Goal: Information Seeking & Learning: Learn about a topic

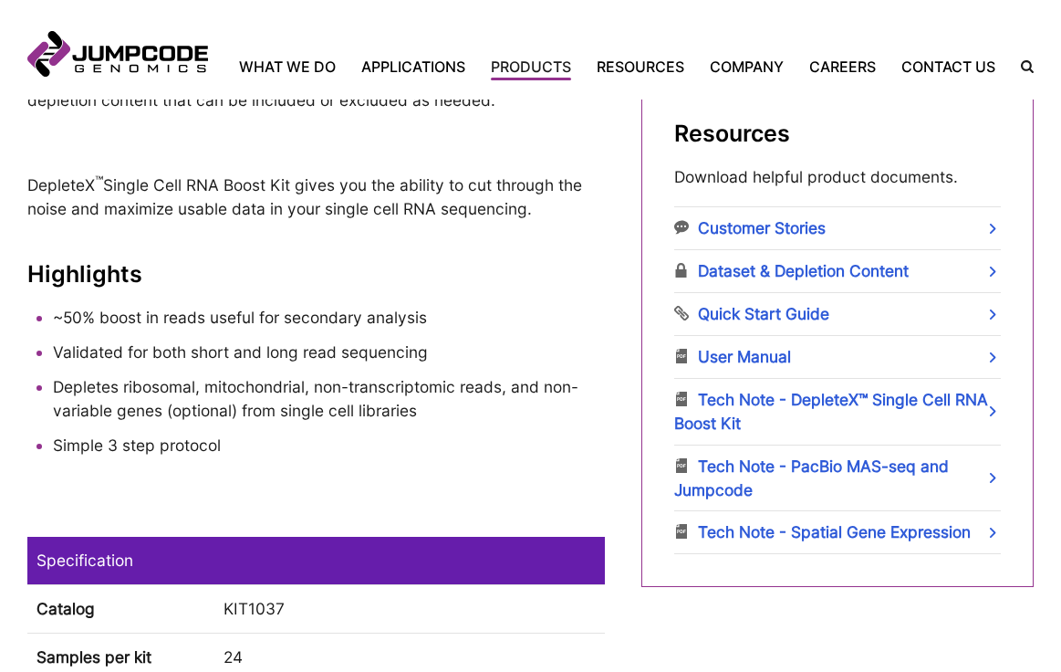
scroll to position [1137, 0]
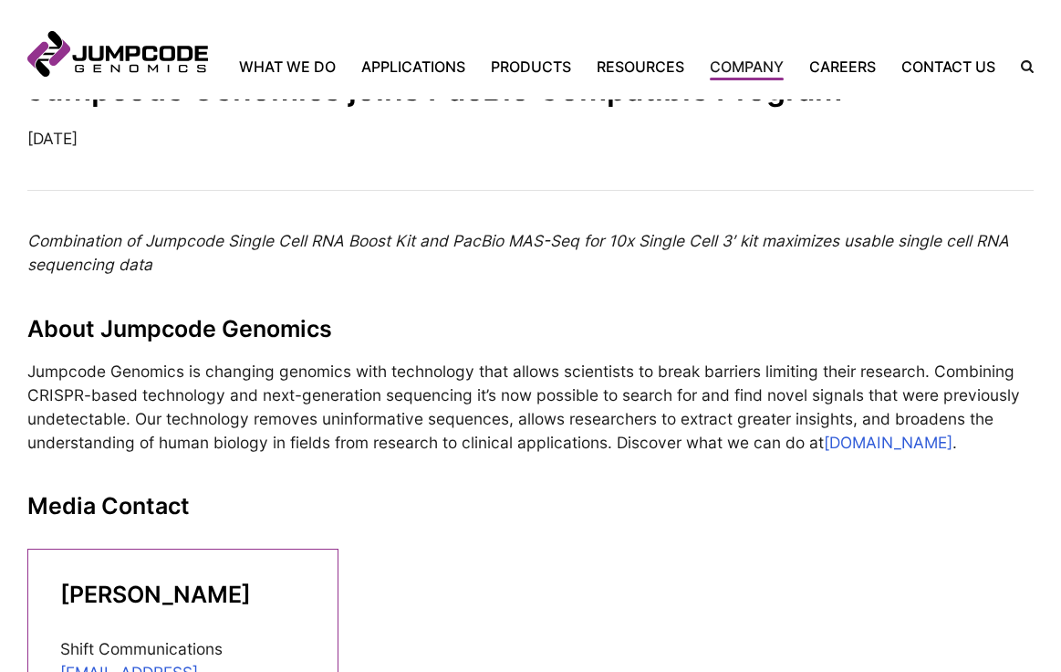
scroll to position [16, 0]
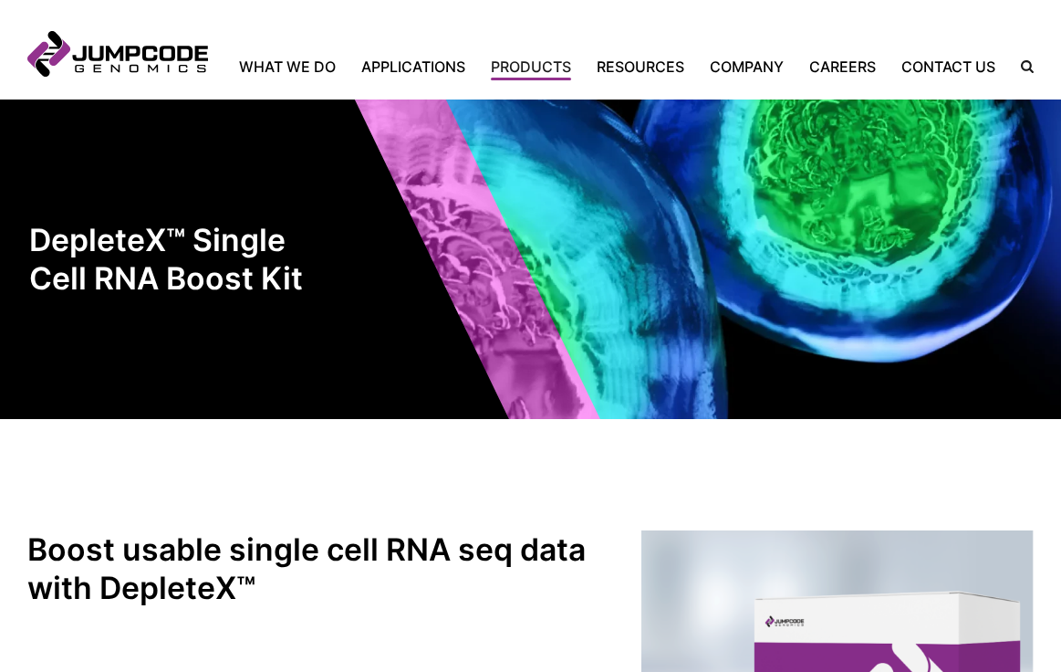
drag, startPoint x: 544, startPoint y: 87, endPoint x: 449, endPoint y: 86, distance: 94.9
click at [423, 87] on header "Jumpcode Genomics Mobile Nav Trigger Close Search the Site Back Home What We Do…" at bounding box center [530, 49] width 1061 height 99
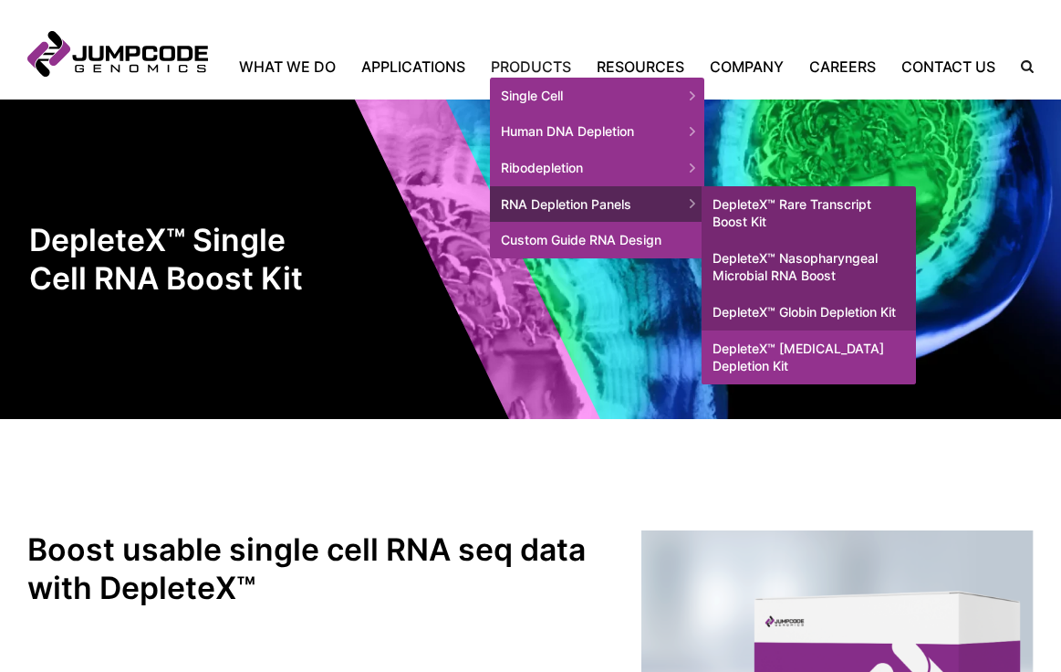
click at [809, 374] on link "DepleteX™ [MEDICAL_DATA] Depletion Kit" at bounding box center [809, 357] width 214 height 54
click at [821, 382] on link "DepleteX™ [MEDICAL_DATA] Depletion Kit" at bounding box center [809, 357] width 214 height 54
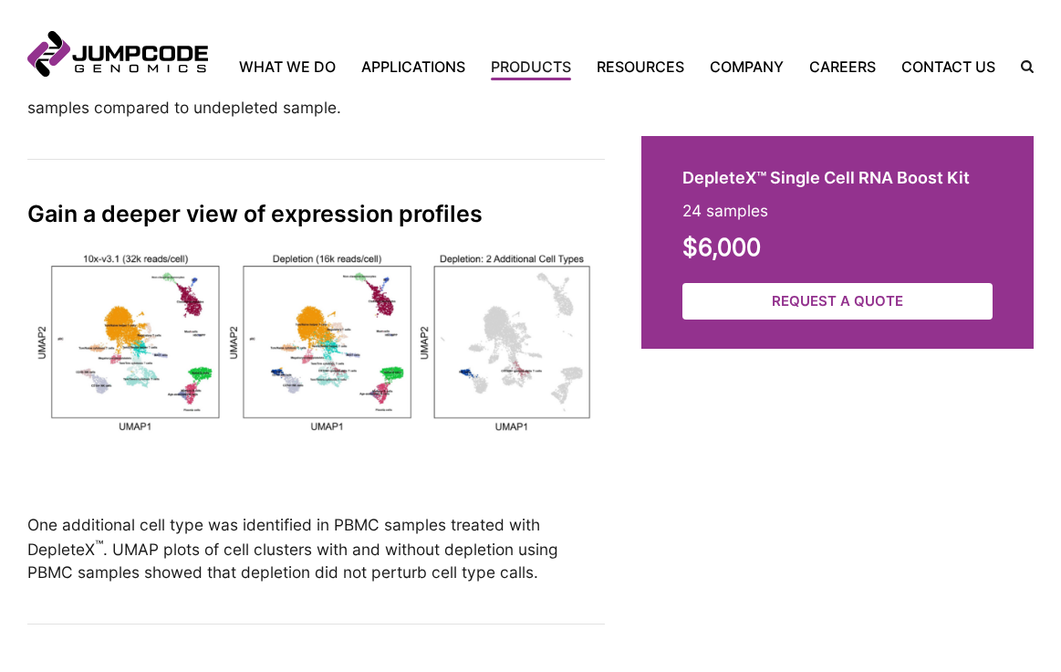
scroll to position [3834, 0]
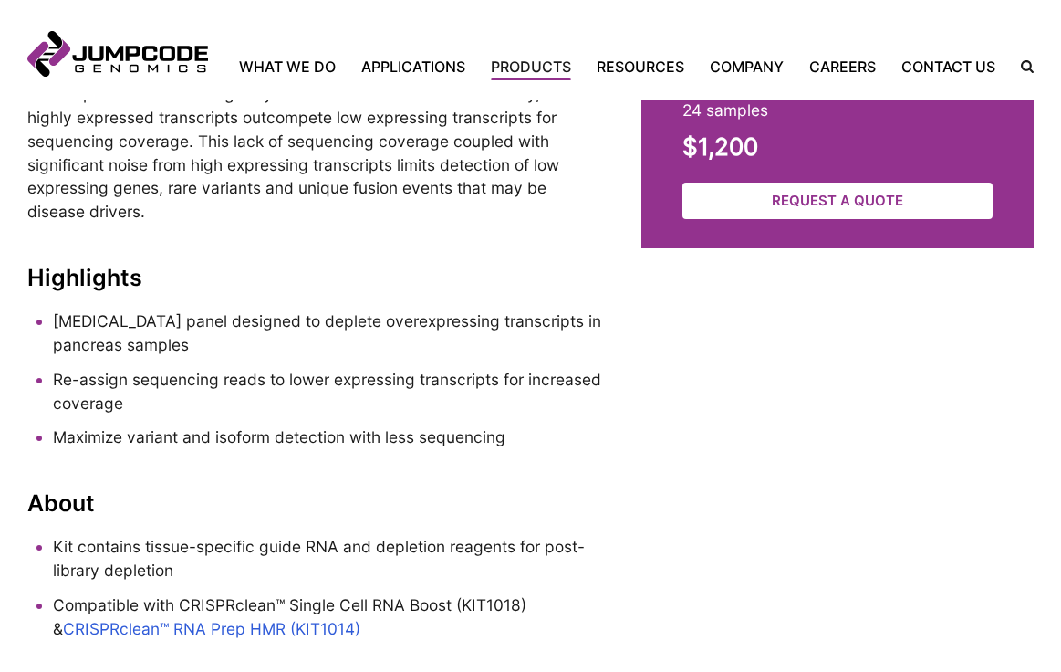
scroll to position [1159, 0]
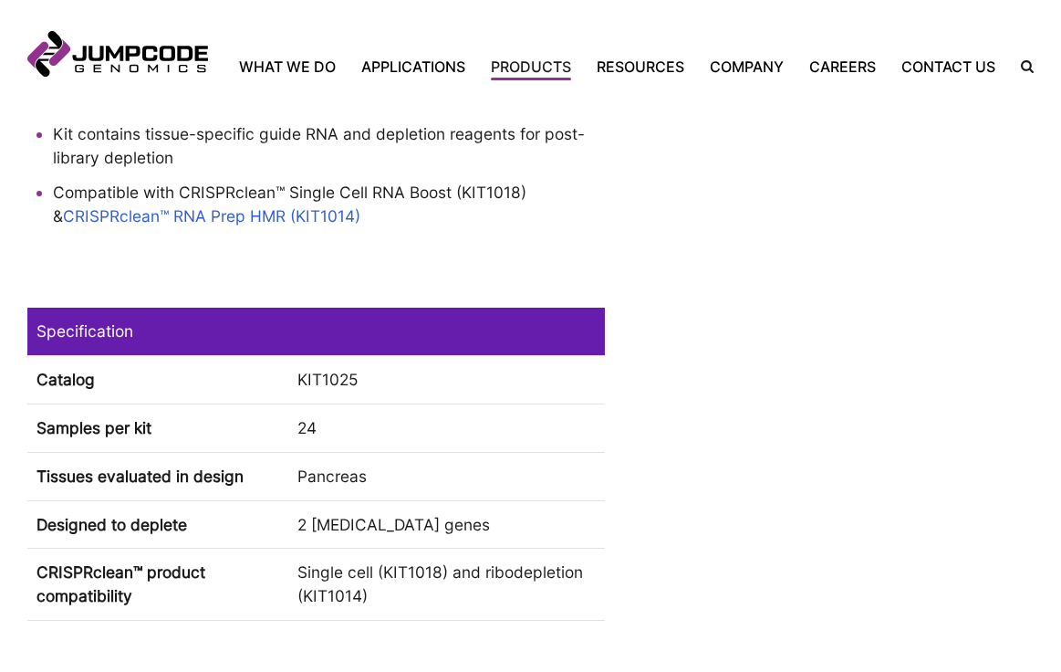
click at [674, 323] on simple-column "DepleteX™ RNA Depletion Panel (Insulin) 24 samples $1,200 Request a Quote" at bounding box center [838, 18] width 392 height 1363
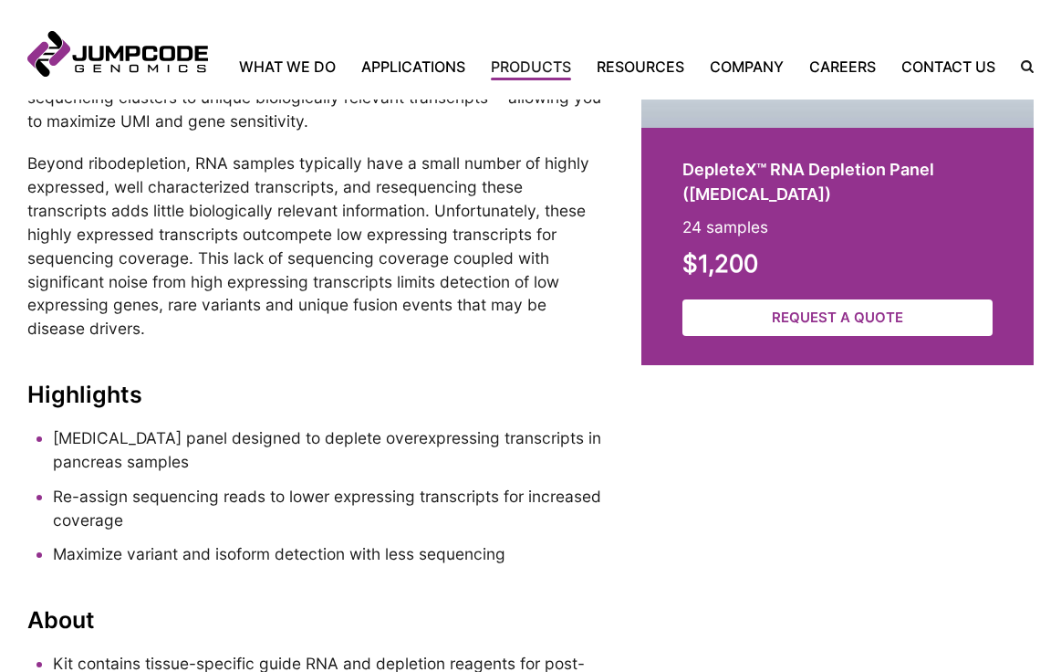
scroll to position [37, 0]
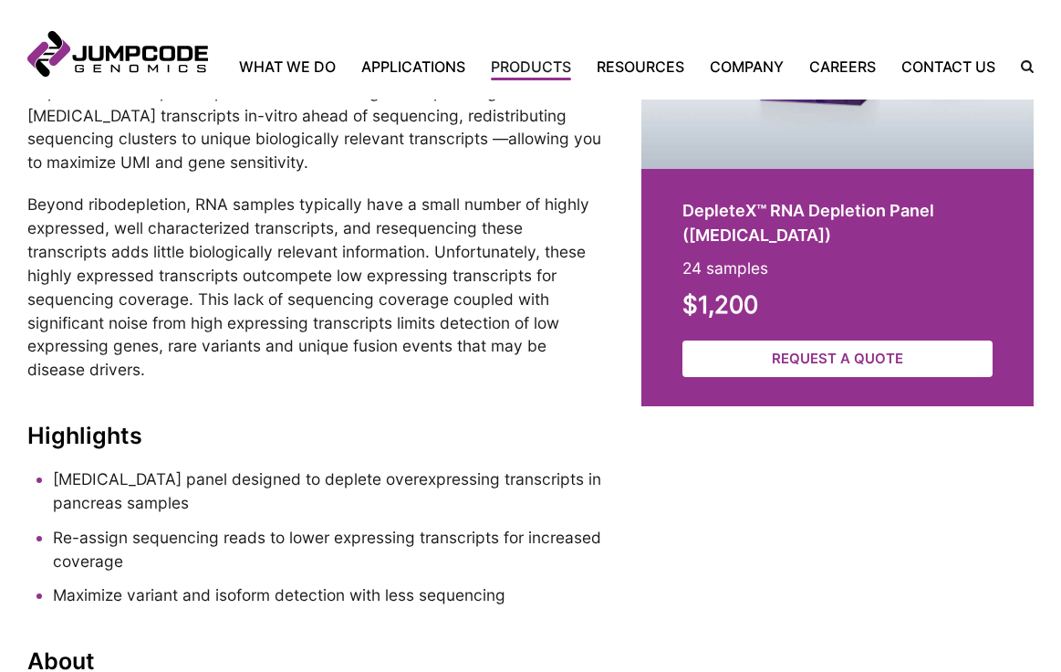
scroll to position [727, 0]
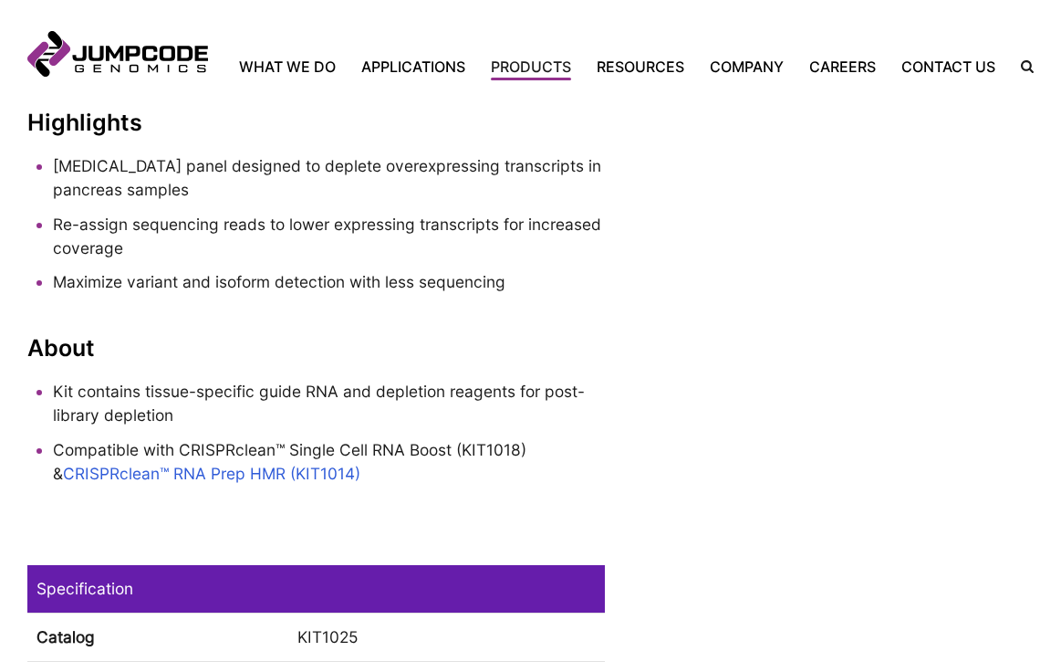
scroll to position [940, 0]
